Goal: Find specific page/section: Find specific page/section

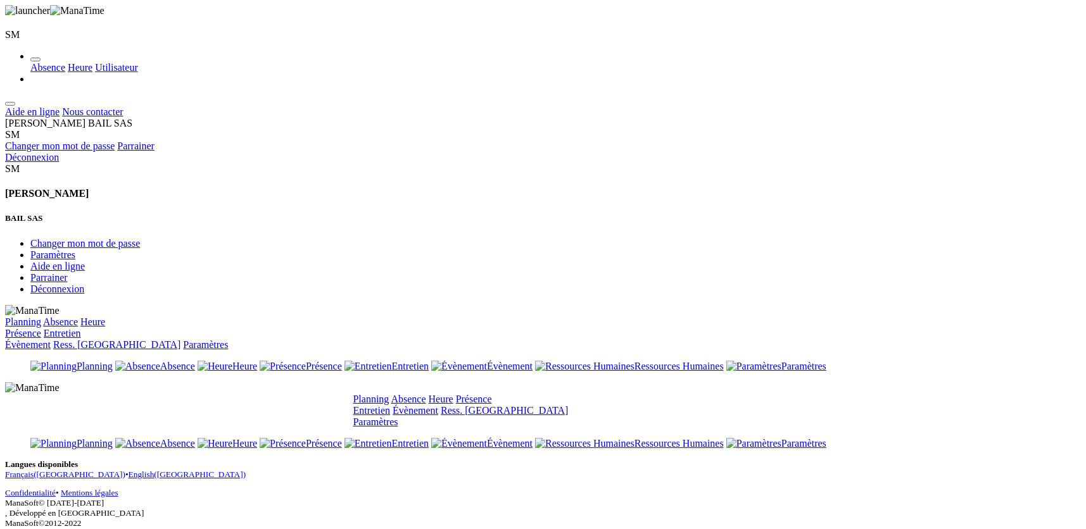
click at [453, 394] on link "Heure" at bounding box center [441, 399] width 25 height 11
click at [389, 394] on link "Planning" at bounding box center [371, 399] width 36 height 11
